Goal: Navigation & Orientation: Find specific page/section

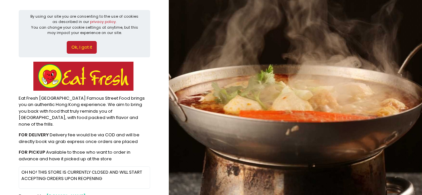
scroll to position [20, 0]
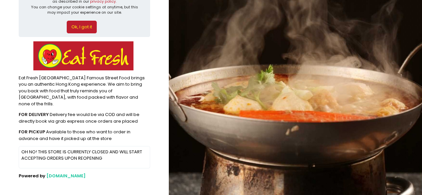
click at [80, 26] on button "Ok, I got it" at bounding box center [82, 27] width 30 height 13
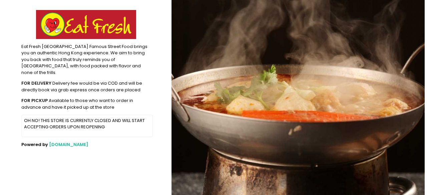
scroll to position [0, 0]
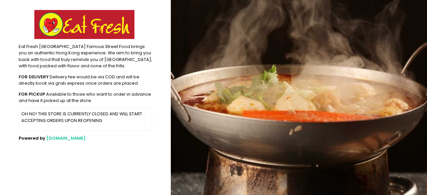
click at [61, 34] on img at bounding box center [84, 24] width 100 height 29
click at [114, 44] on div "Eat Fresh [GEOGRAPHIC_DATA] Famous Street Food brings you an authentic Hong Kon…" at bounding box center [86, 56] width 134 height 26
click at [358, 94] on img at bounding box center [299, 97] width 256 height 195
click at [72, 24] on img at bounding box center [84, 24] width 100 height 29
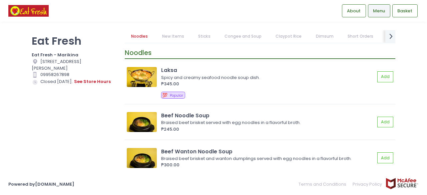
click at [171, 36] on link "New Items" at bounding box center [173, 36] width 35 height 13
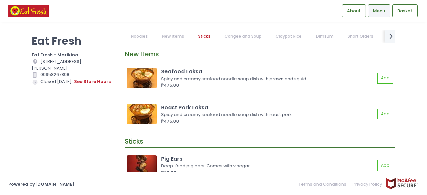
scroll to position [469, 0]
click at [241, 36] on link "Congee and Soup" at bounding box center [243, 36] width 50 height 13
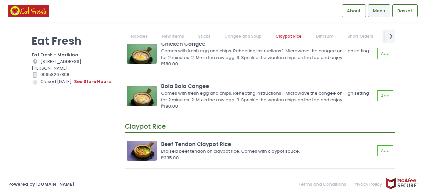
scroll to position [1212, 0]
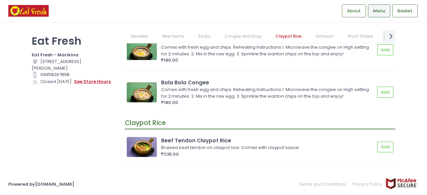
click at [88, 82] on button "see store hours" at bounding box center [92, 81] width 37 height 7
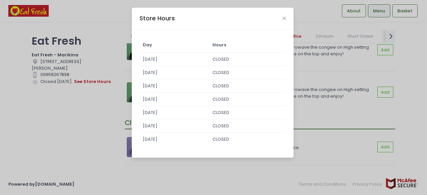
click at [286, 19] on div "Store Hours" at bounding box center [213, 19] width 162 height 22
click at [284, 16] on icon "Close" at bounding box center [284, 18] width 3 height 5
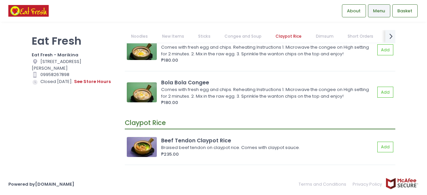
click at [324, 36] on link "Dimsum" at bounding box center [324, 36] width 31 height 13
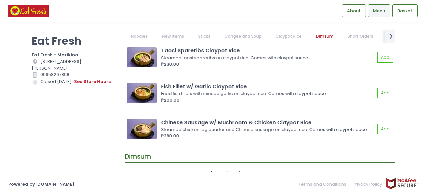
scroll to position [1655, 0]
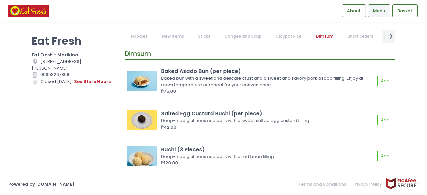
click at [354, 38] on link "Short Orders" at bounding box center [360, 36] width 39 height 13
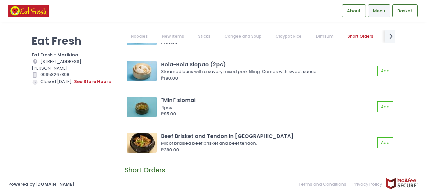
scroll to position [2185, 0]
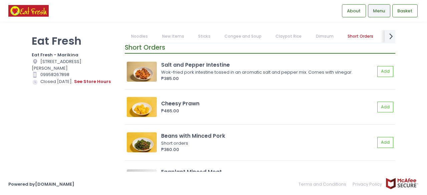
click at [392, 36] on icon at bounding box center [391, 36] width 3 height 6
click at [174, 35] on link "Dimsum" at bounding box center [175, 36] width 31 height 13
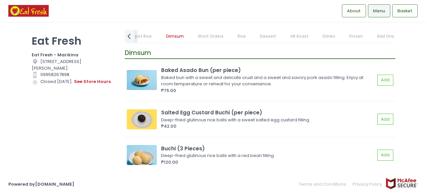
click at [139, 38] on link "Claypot Rice" at bounding box center [139, 36] width 39 height 13
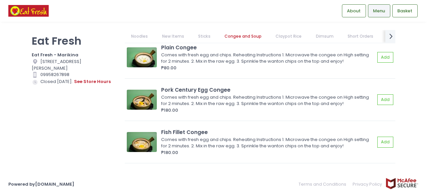
scroll to position [1082, 0]
